Goal: Task Accomplishment & Management: Use online tool/utility

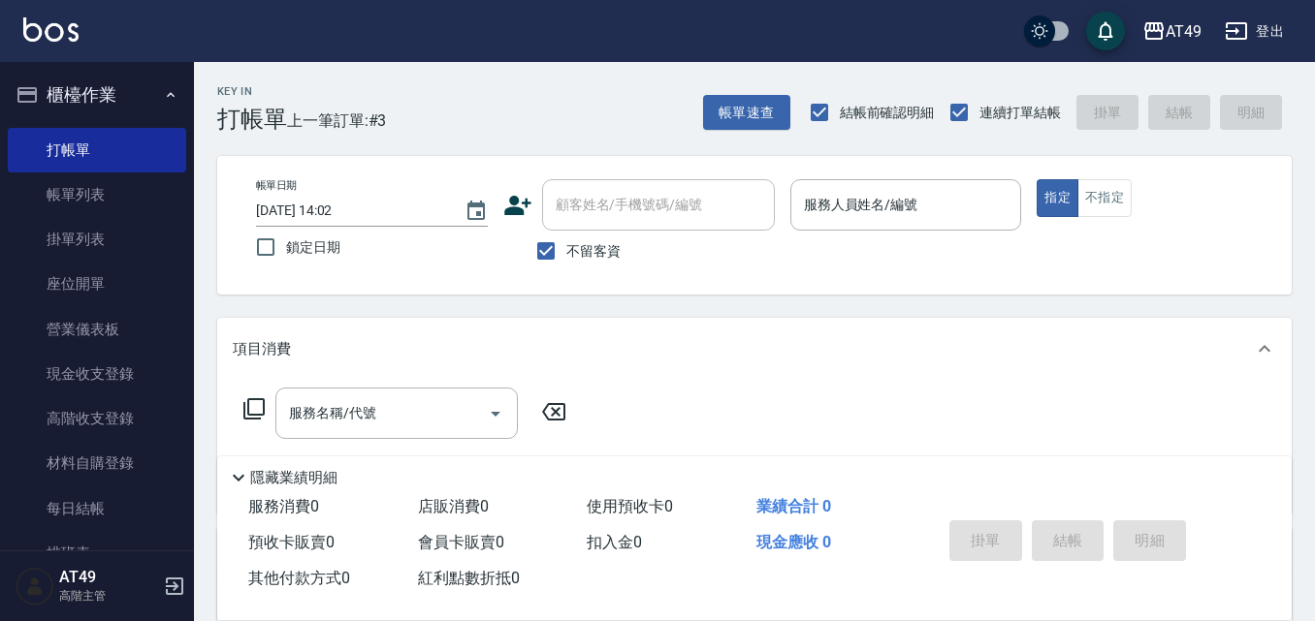
click at [703, 95] on button "帳單速查" at bounding box center [746, 113] width 87 height 36
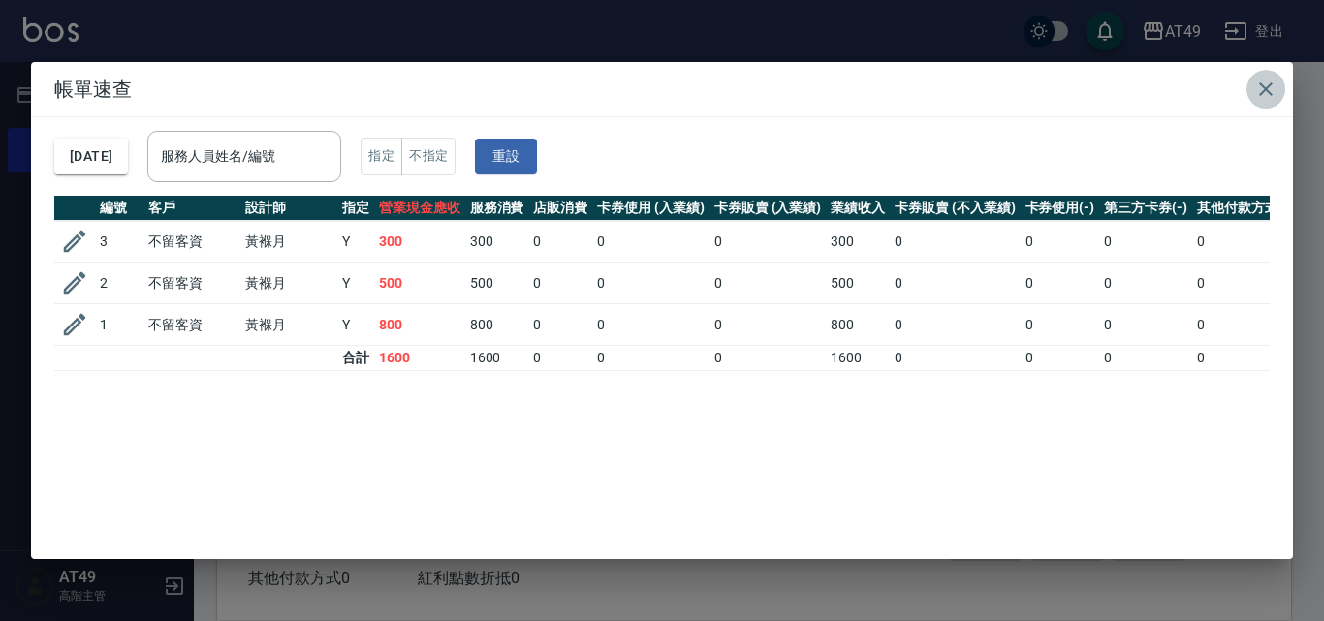
click at [1261, 78] on icon "button" at bounding box center [1265, 89] width 23 height 23
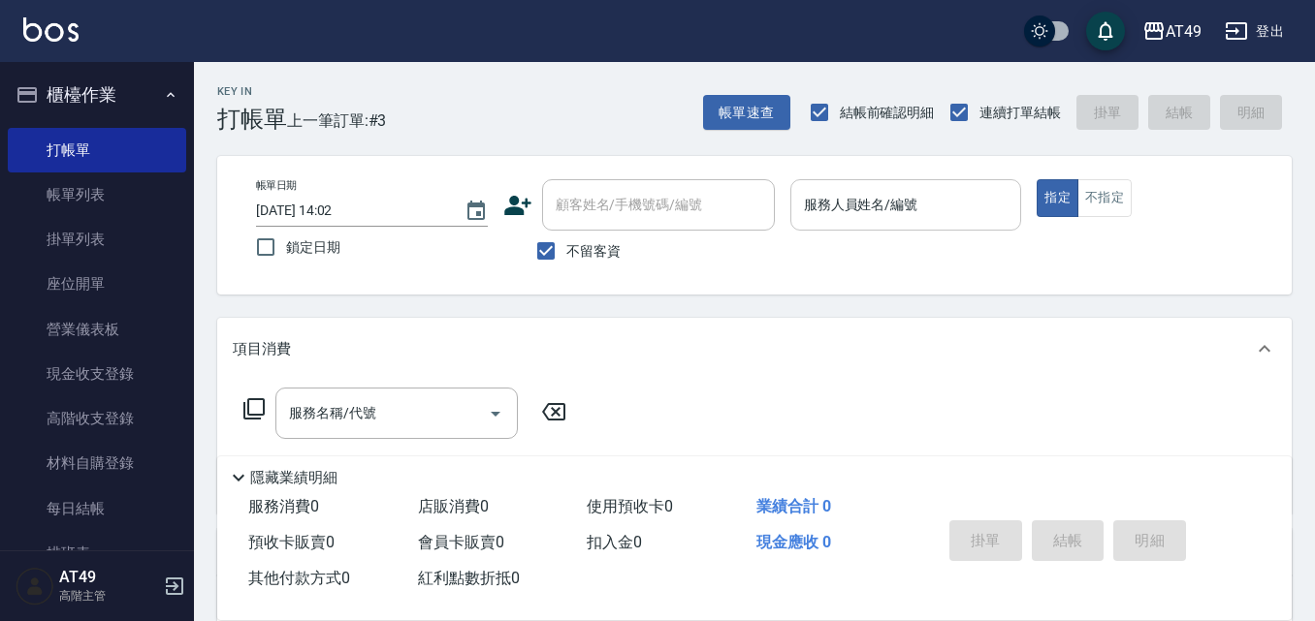
click at [848, 201] on input "服務人員姓名/編號" at bounding box center [906, 205] width 214 height 34
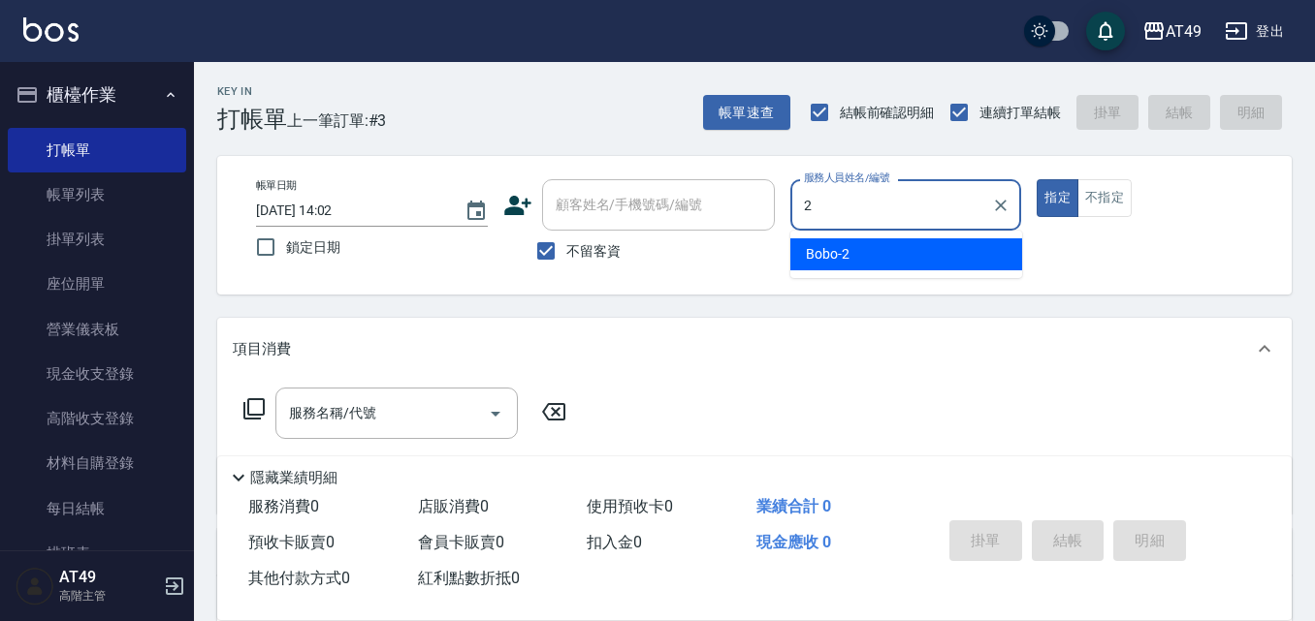
type input "2"
type button "true"
type input "Bobo-2"
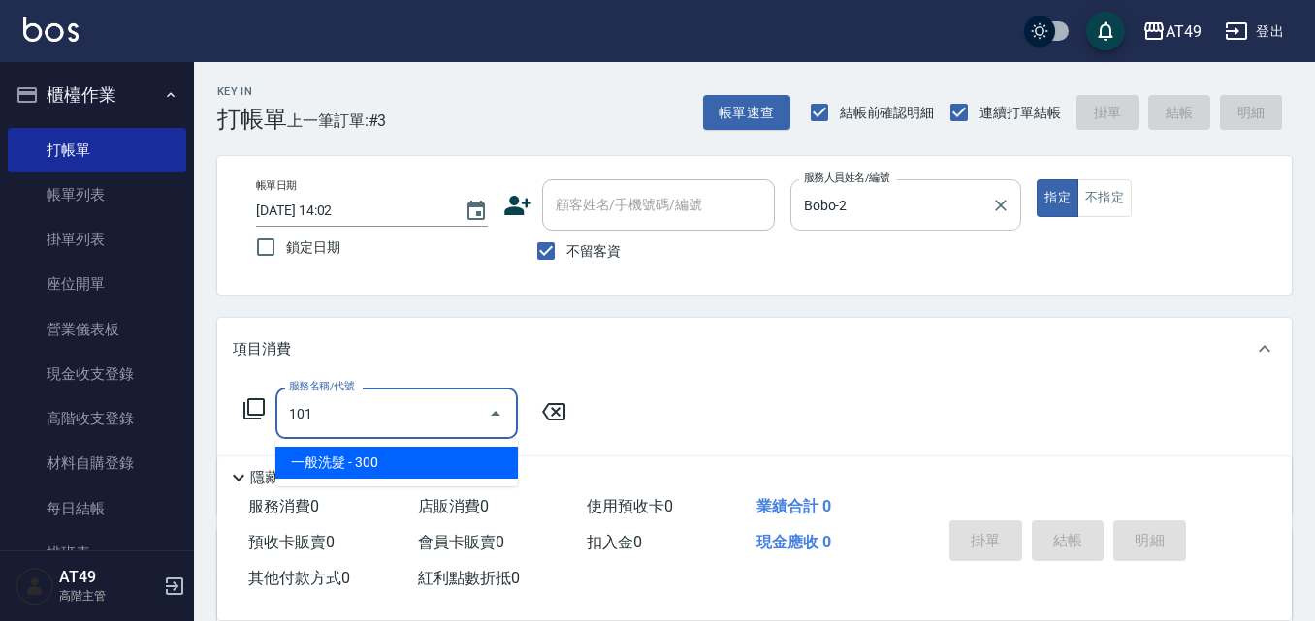
type input "一般洗髮(101)"
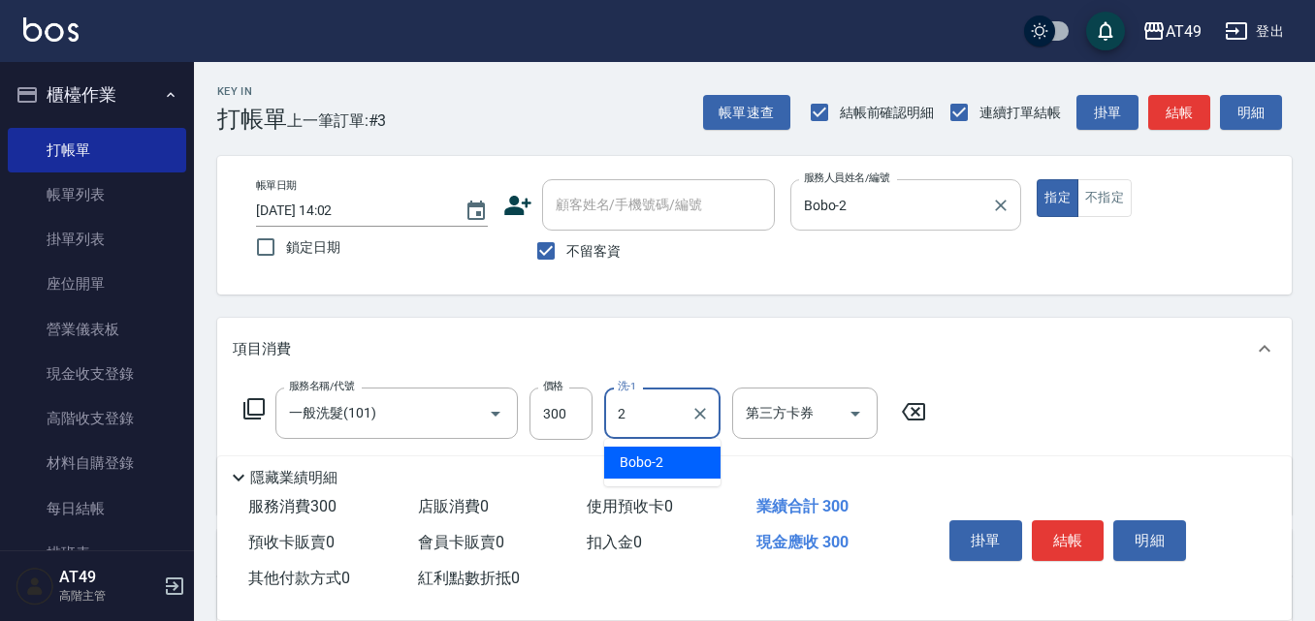
type input "Bobo-2"
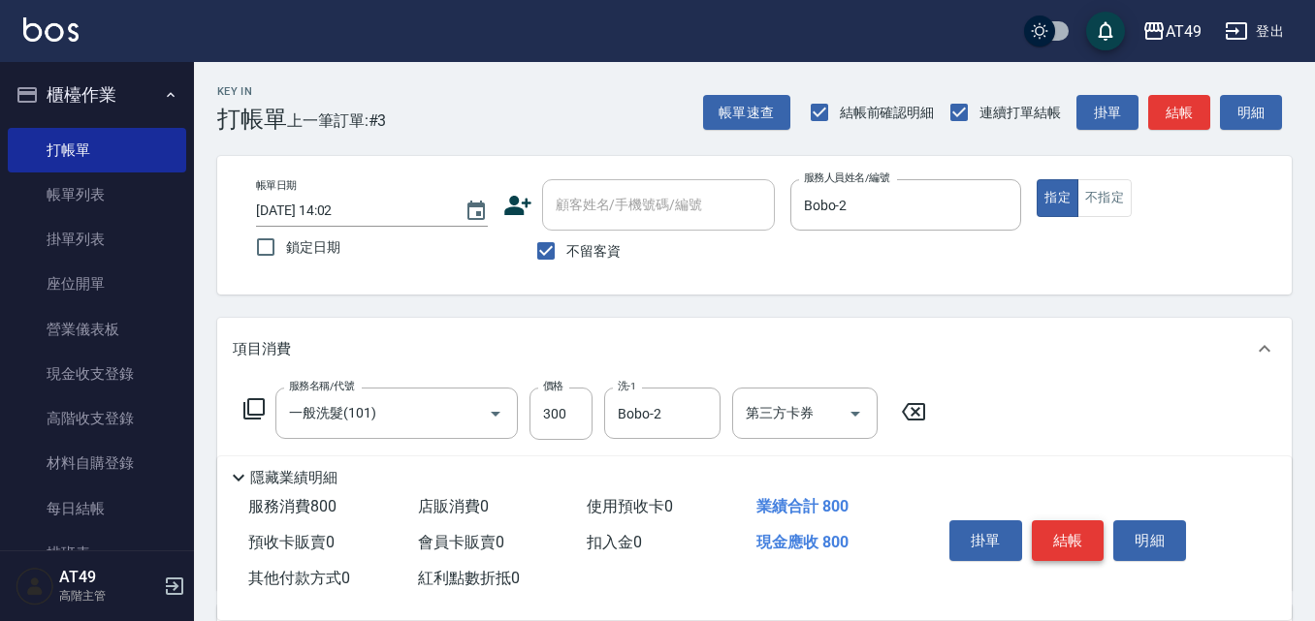
type input "精緻剪髮(201)"
click at [1037, 534] on button "結帳" at bounding box center [1068, 541] width 73 height 41
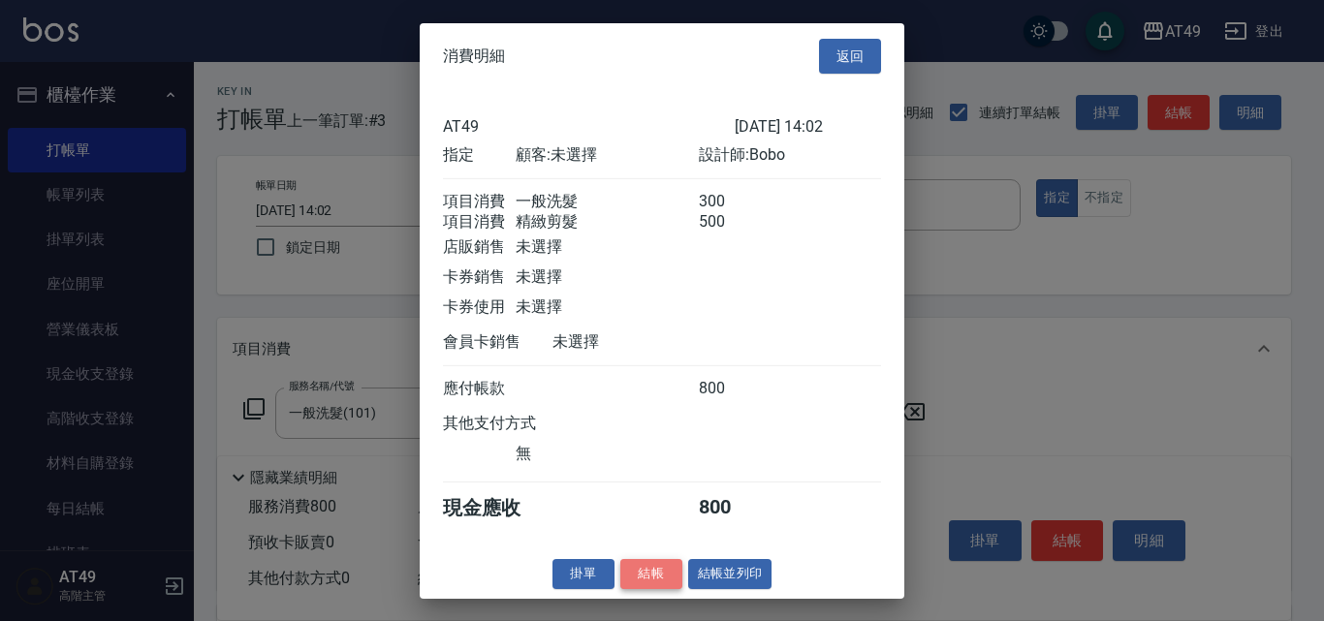
click at [635, 589] on button "結帳" at bounding box center [651, 574] width 62 height 30
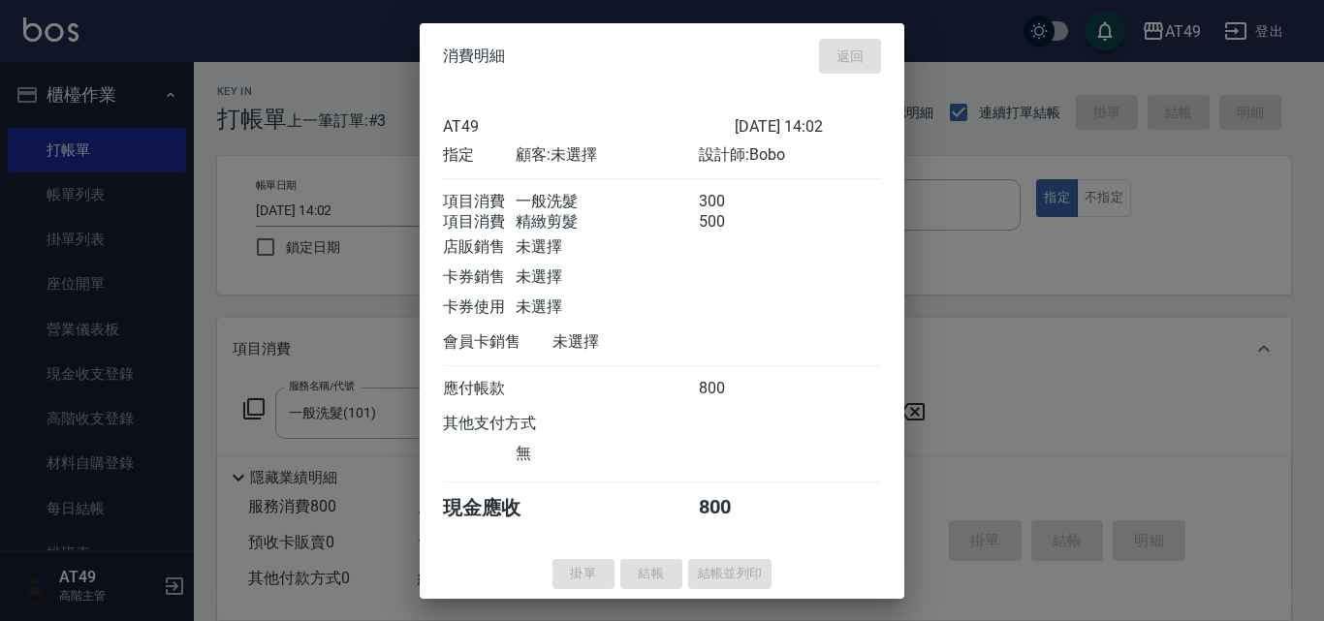
type input "[DATE] 16:15"
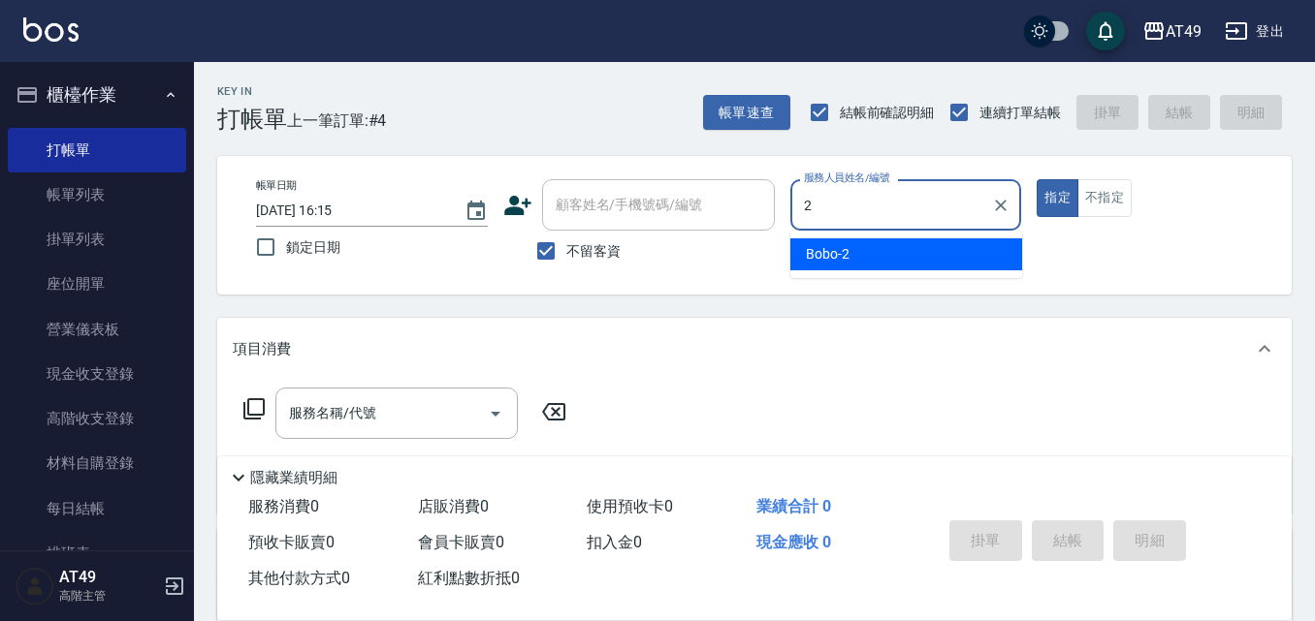
type input "Bobo-2"
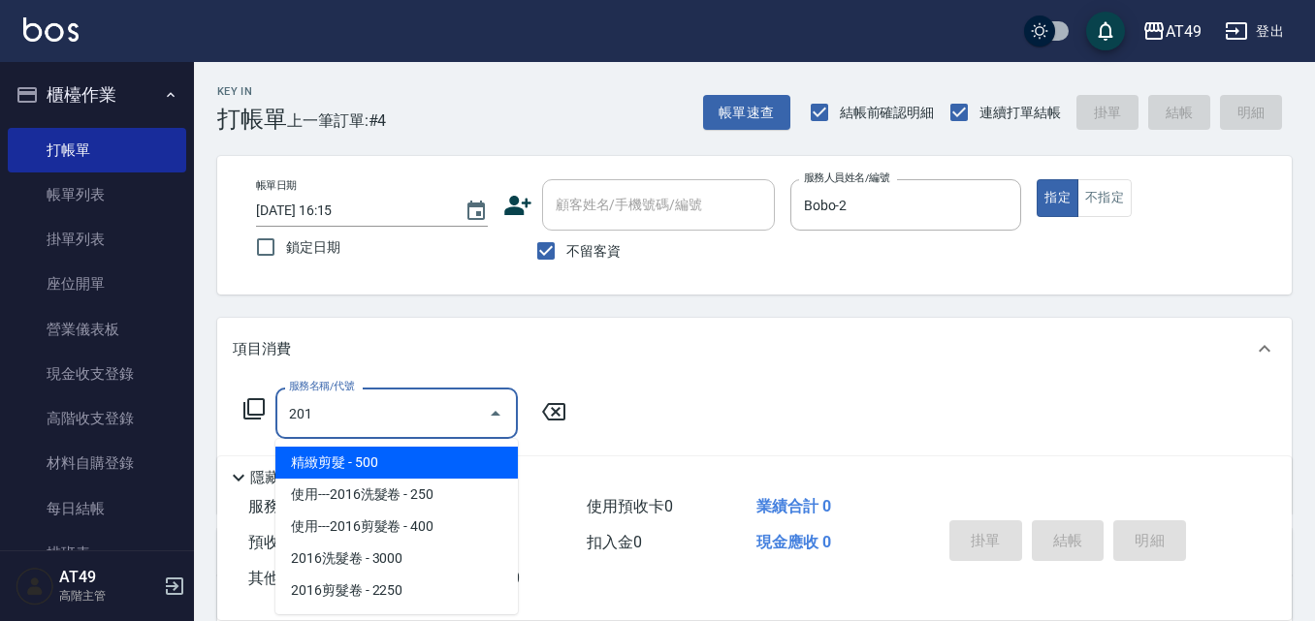
type input "精緻剪髮(201)"
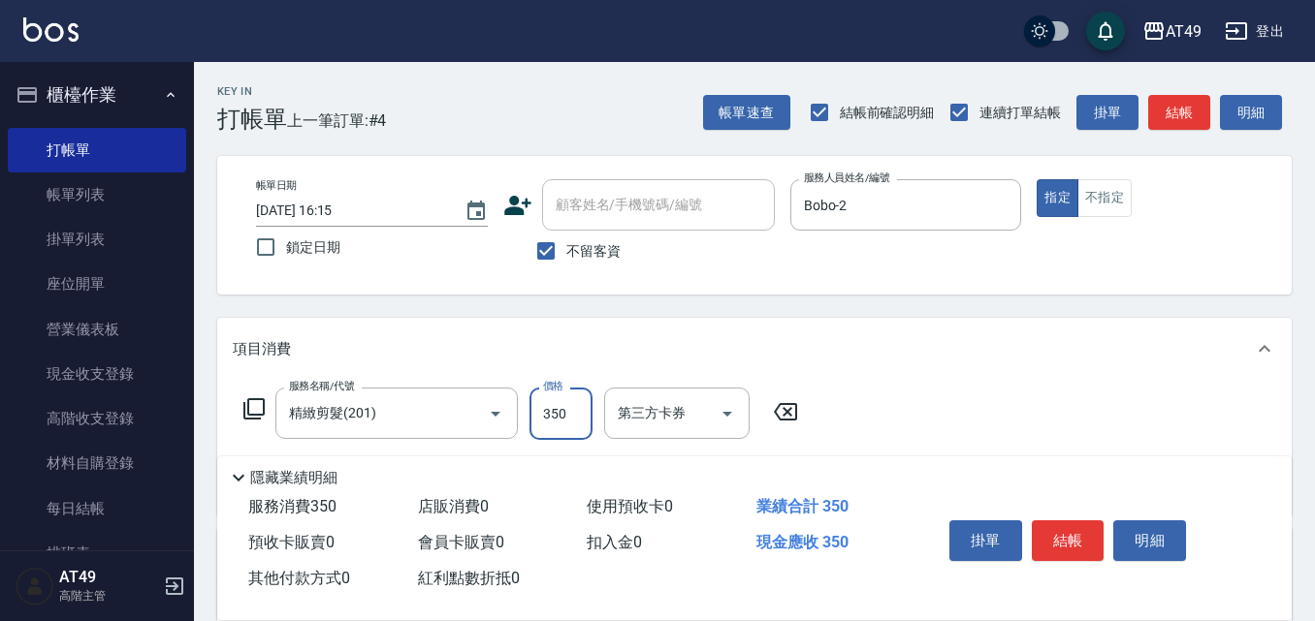
type input "350"
click at [1060, 527] on button "結帳" at bounding box center [1068, 541] width 73 height 41
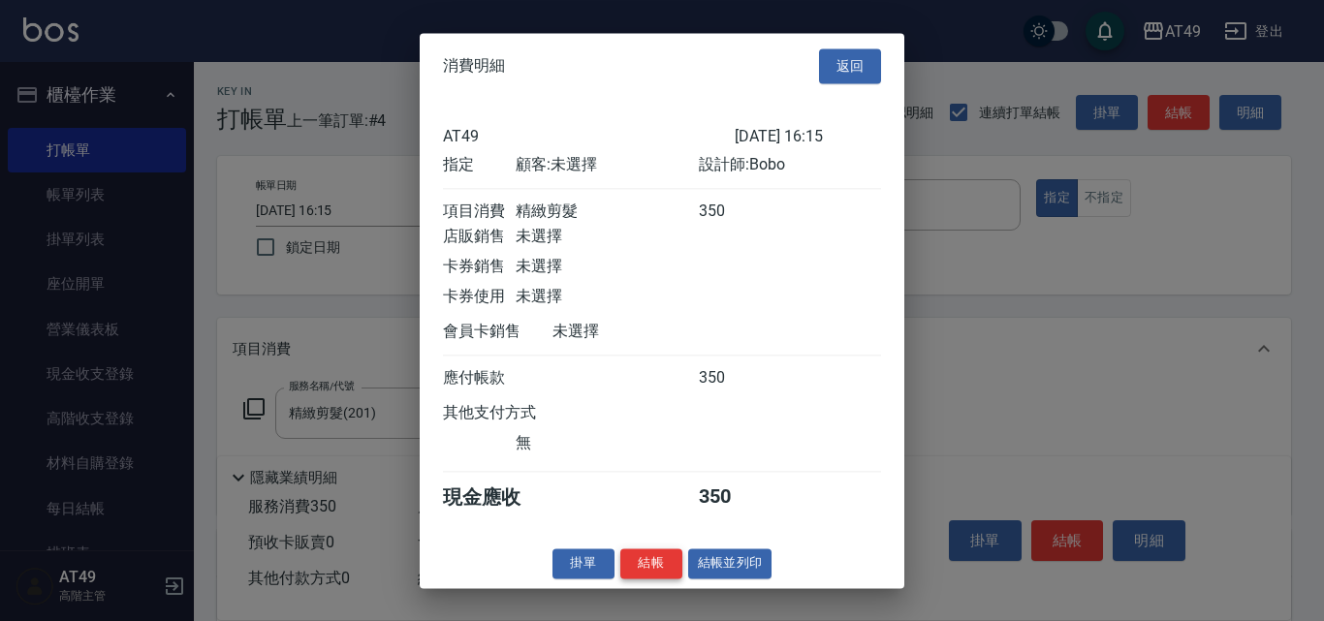
click at [625, 575] on button "結帳" at bounding box center [651, 564] width 62 height 30
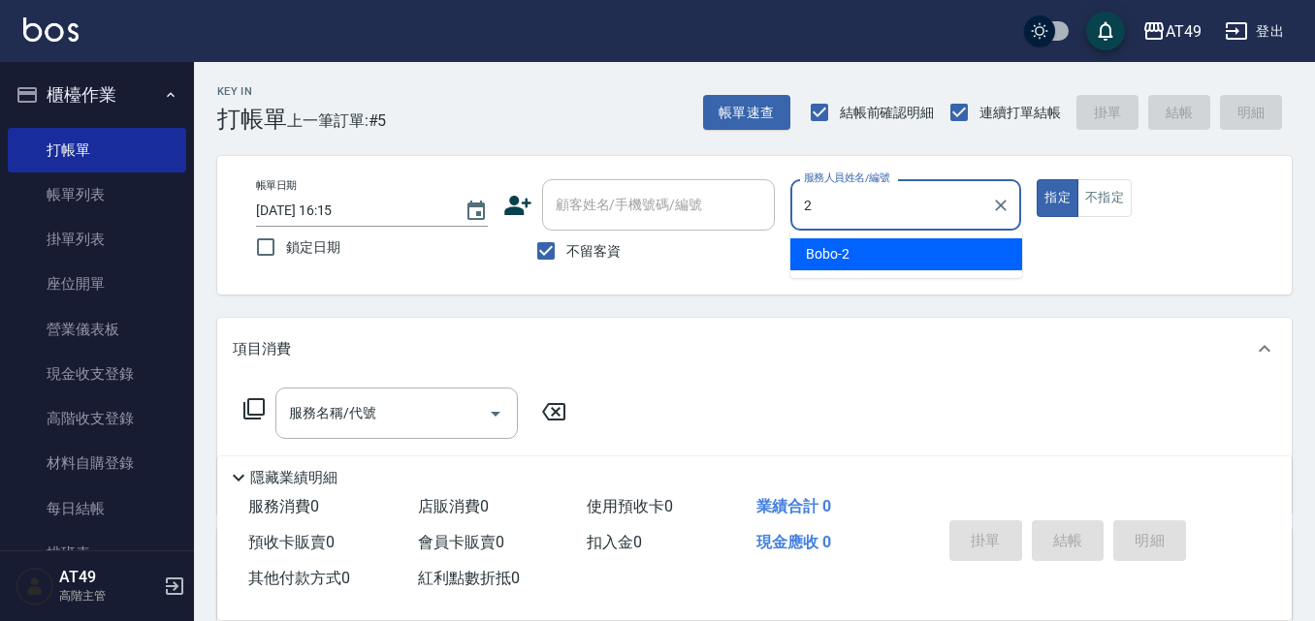
type input "Bobo-2"
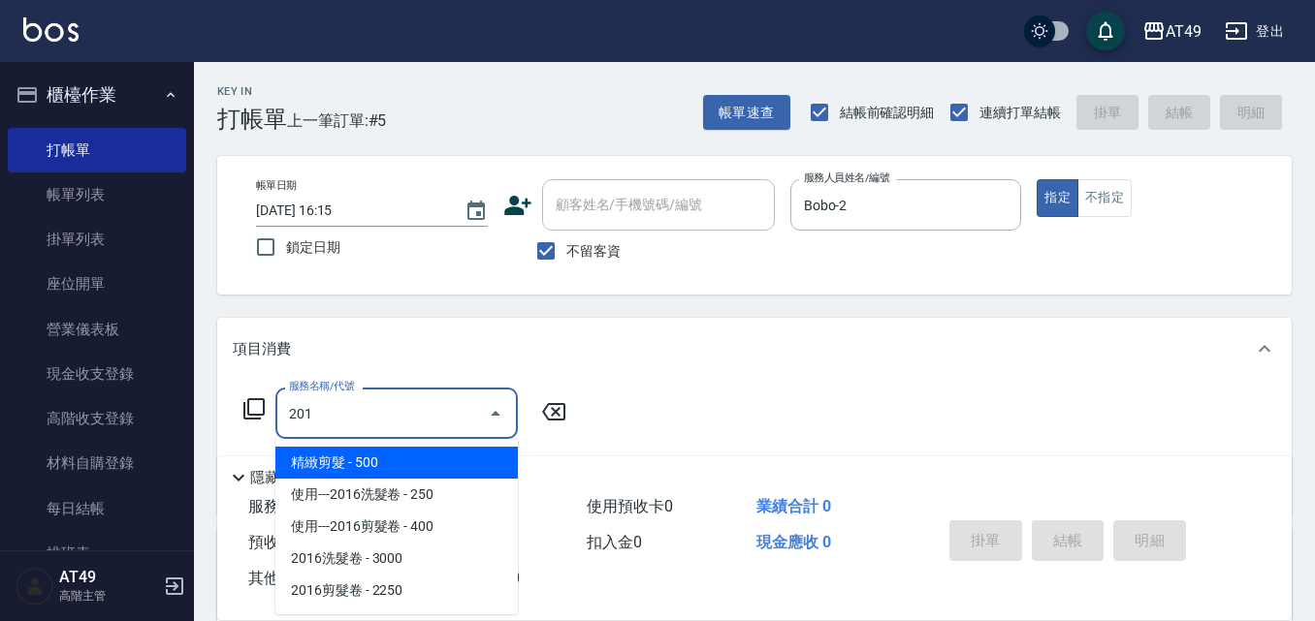
type input "精緻剪髮(201)"
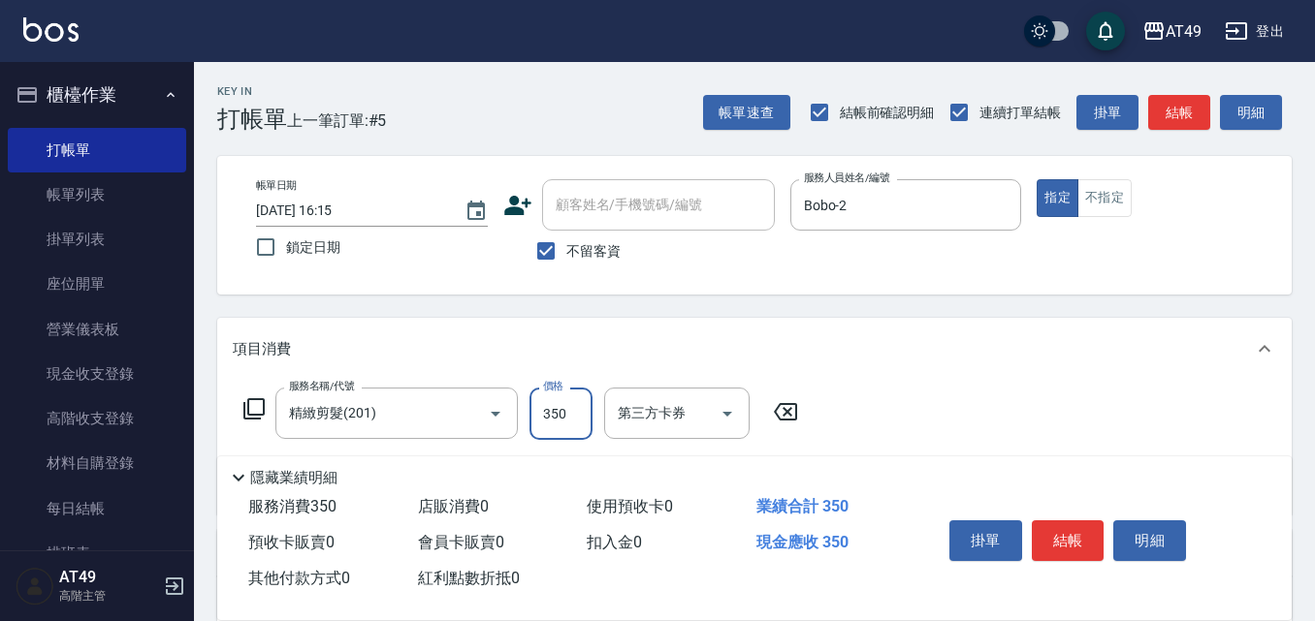
type input "350"
click at [1075, 521] on button "結帳" at bounding box center [1068, 541] width 73 height 41
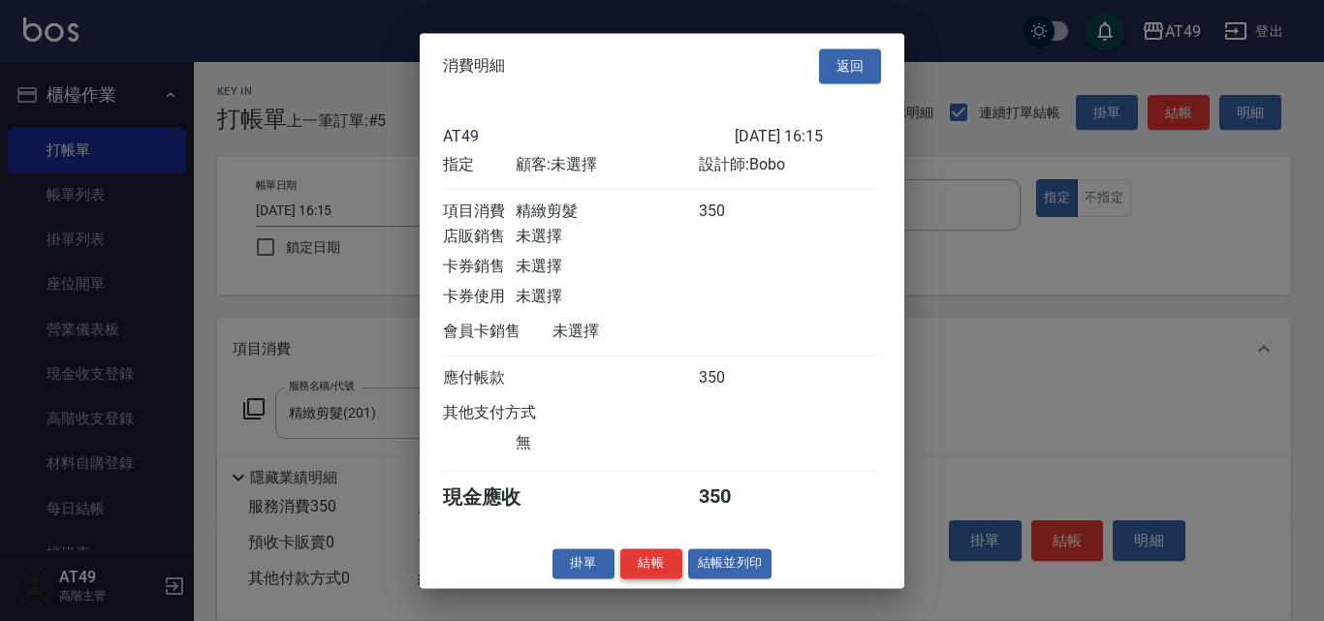
click at [647, 579] on button "結帳" at bounding box center [651, 564] width 62 height 30
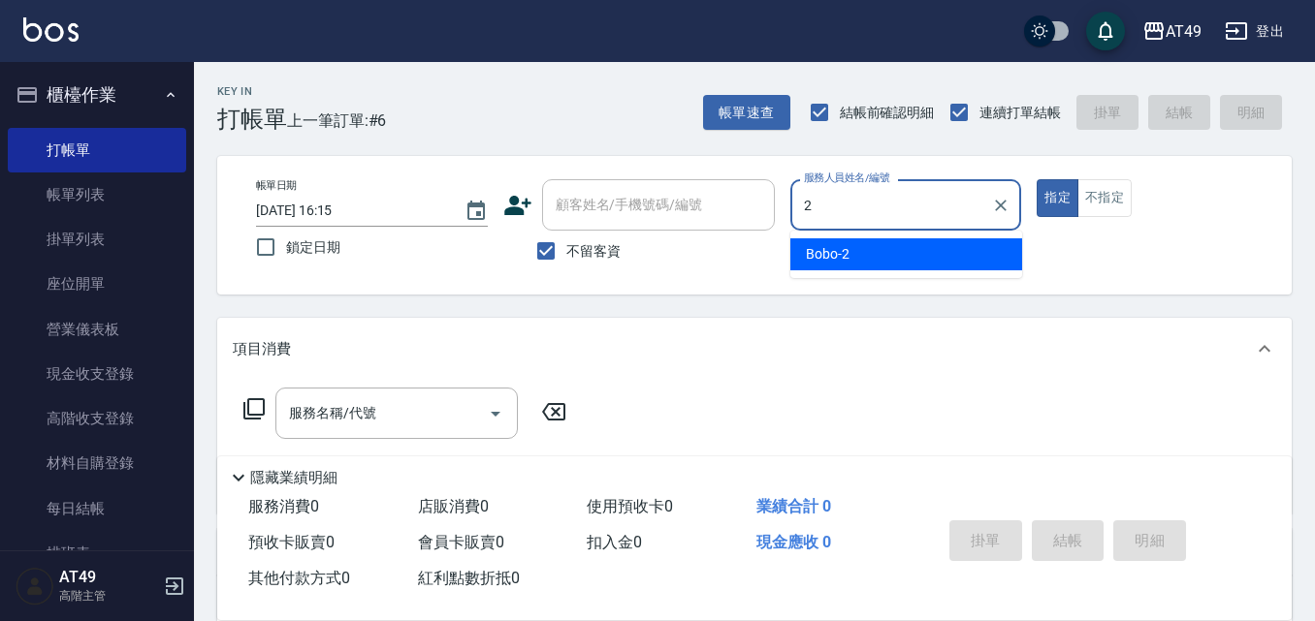
type input "Bobo-2"
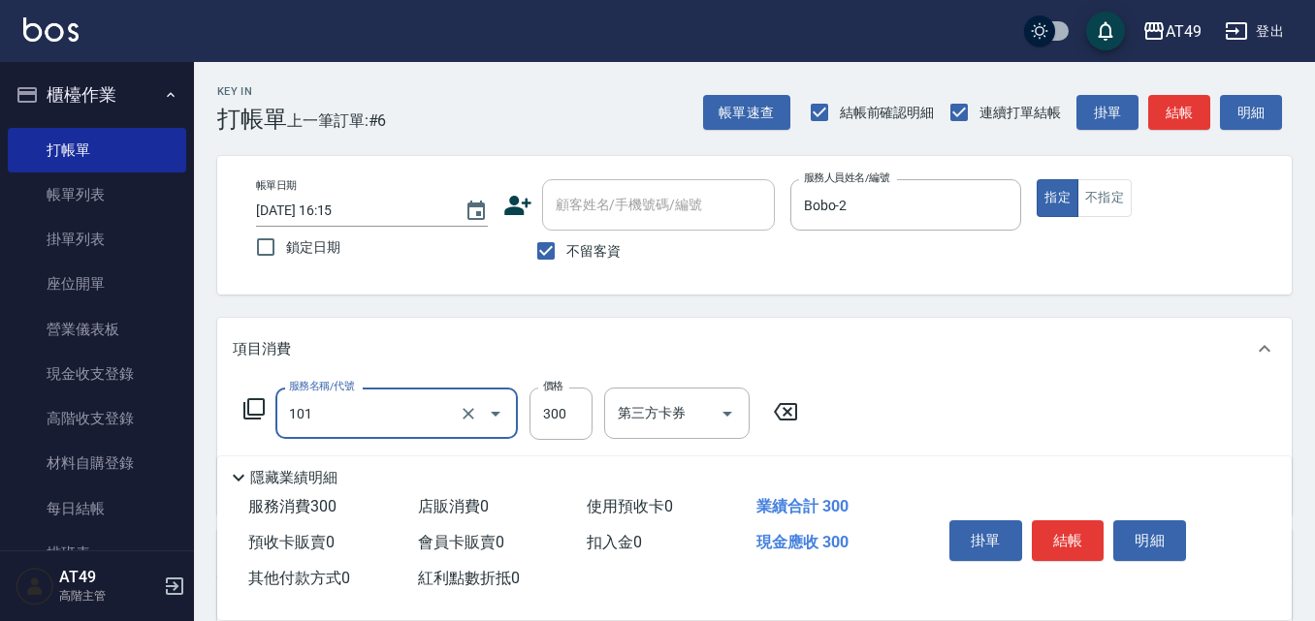
type input "一般洗髮(101)"
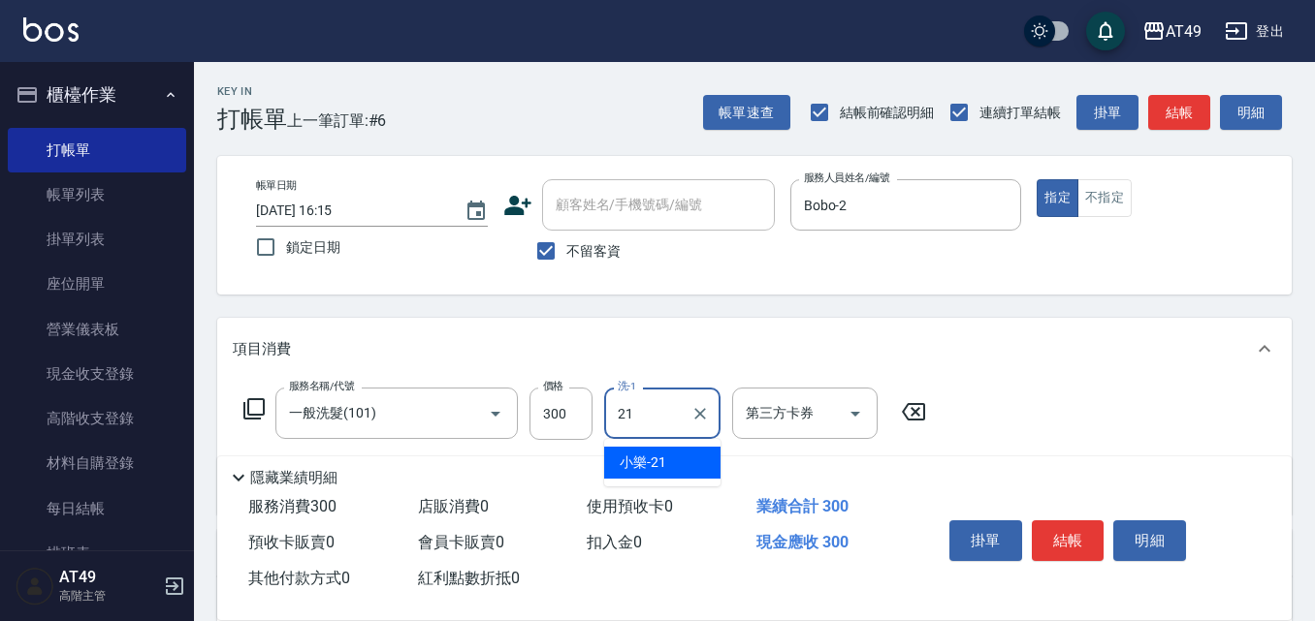
type input "小樂-21"
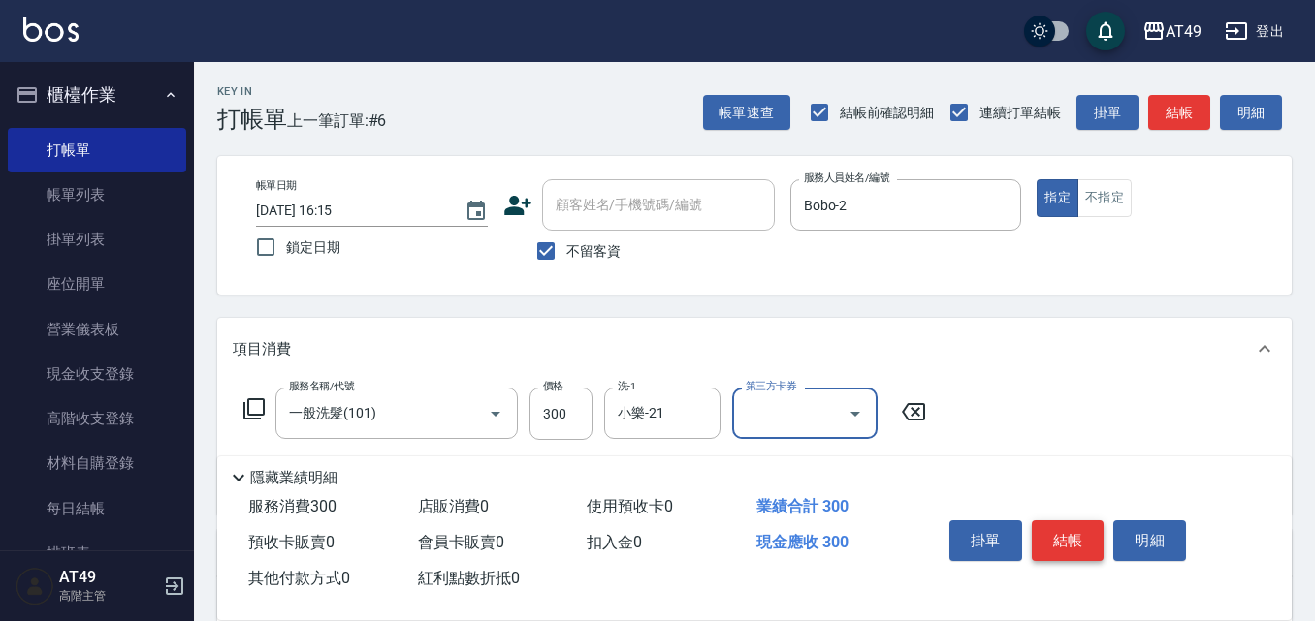
click at [1069, 529] on button "結帳" at bounding box center [1068, 541] width 73 height 41
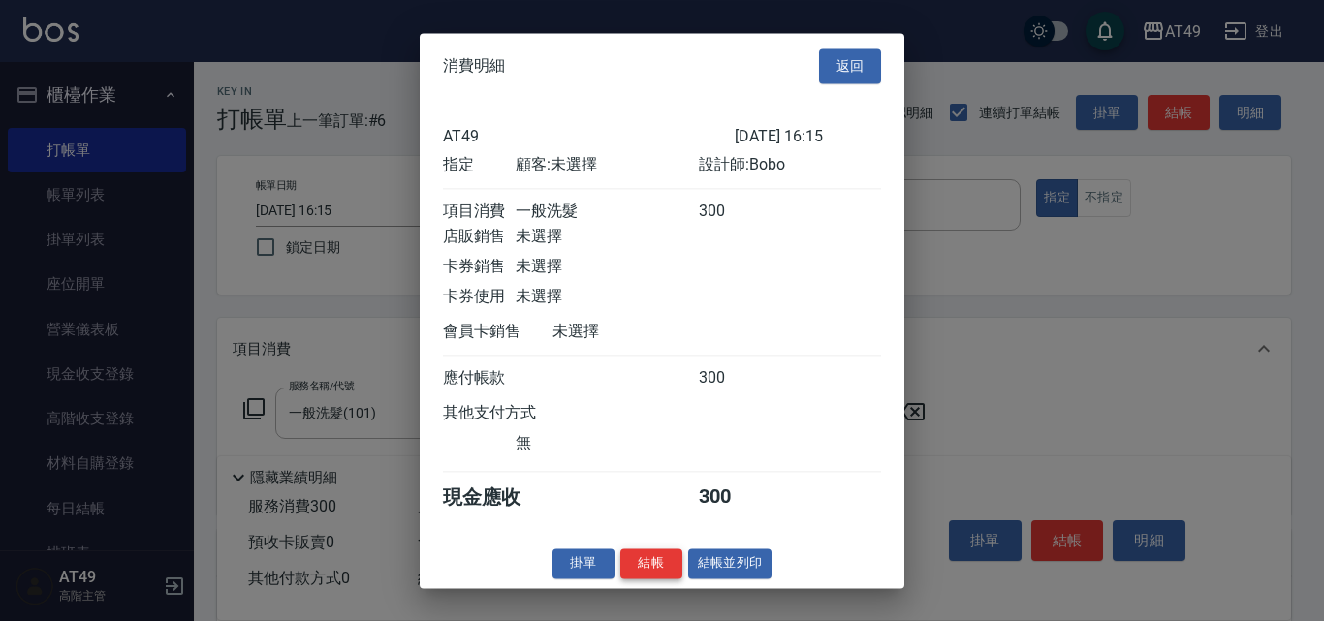
click at [655, 579] on button "結帳" at bounding box center [651, 564] width 62 height 30
